Goal: Navigation & Orientation: Find specific page/section

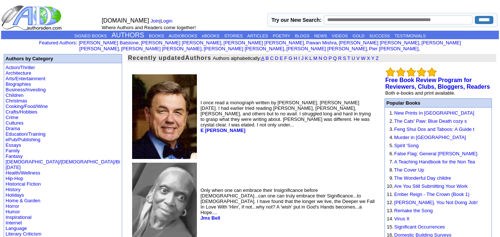
click at [261, 56] on link "A" at bounding box center [262, 59] width 3 height 6
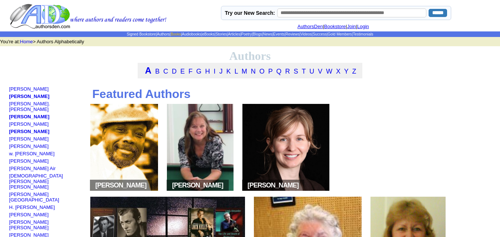
click at [171, 33] on link "Books" at bounding box center [176, 34] width 10 height 4
